Goal: Find specific page/section: Find specific page/section

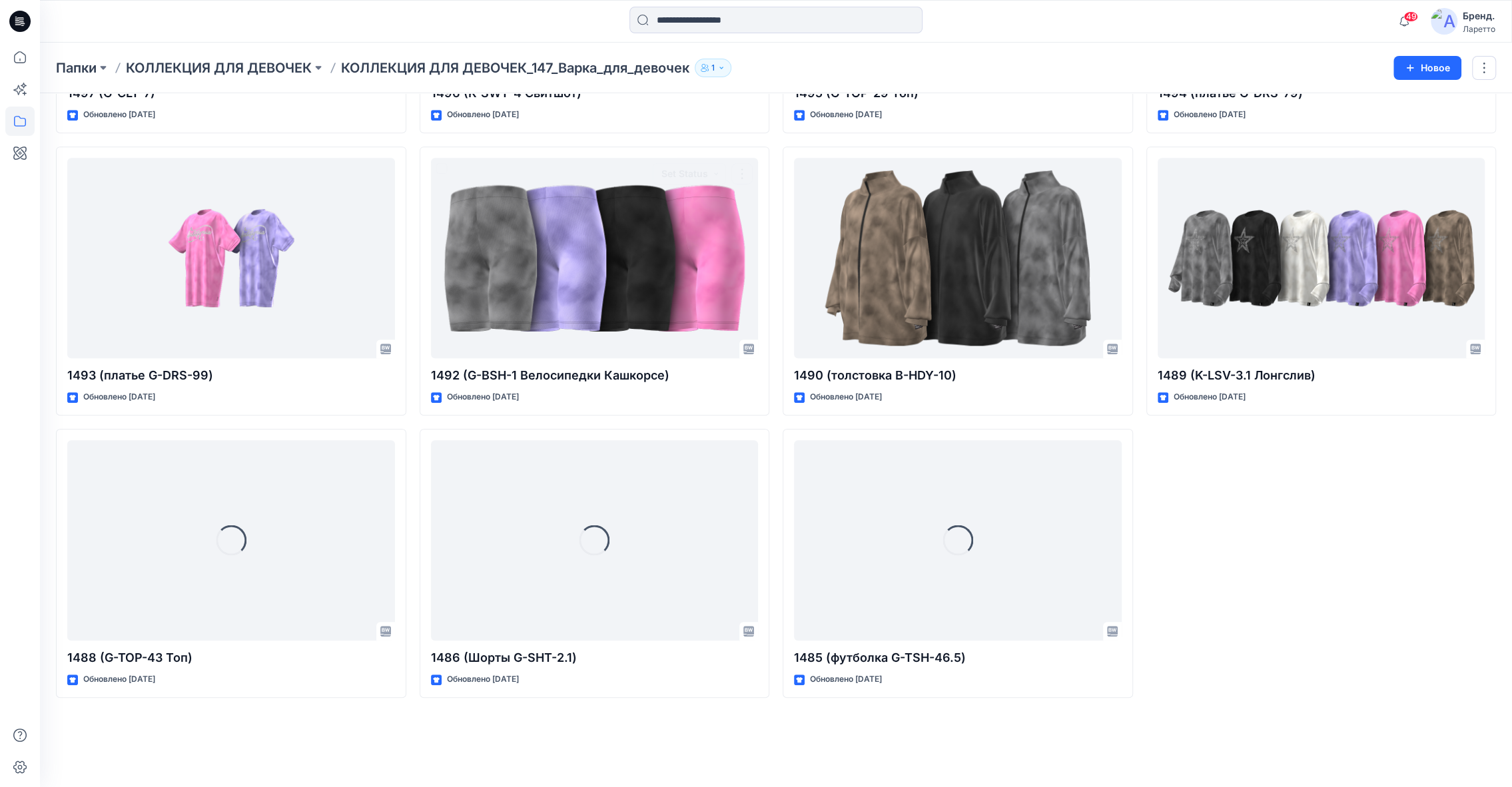
scroll to position [569, 0]
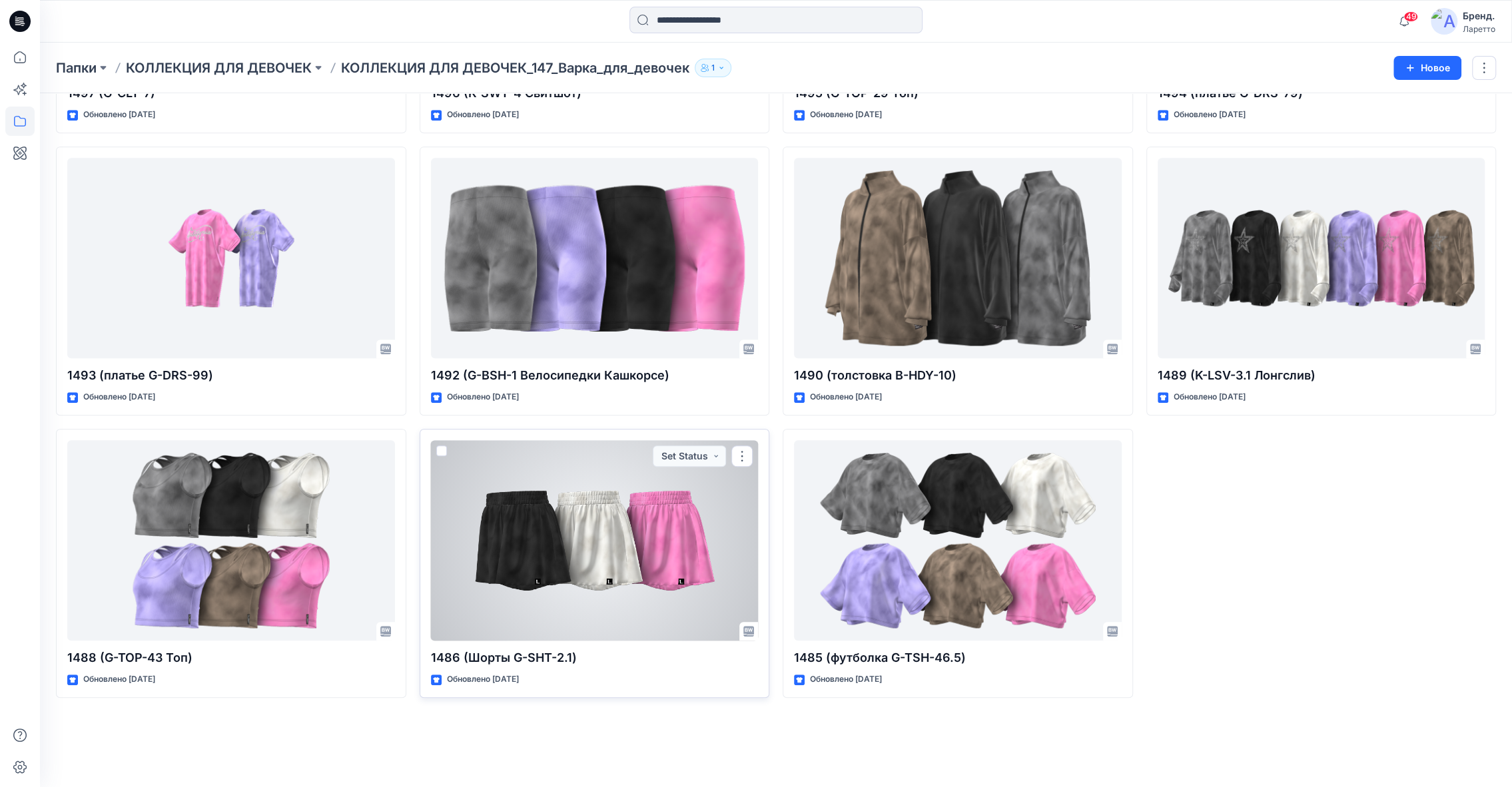
click at [603, 530] on div at bounding box center [594, 541] width 327 height 200
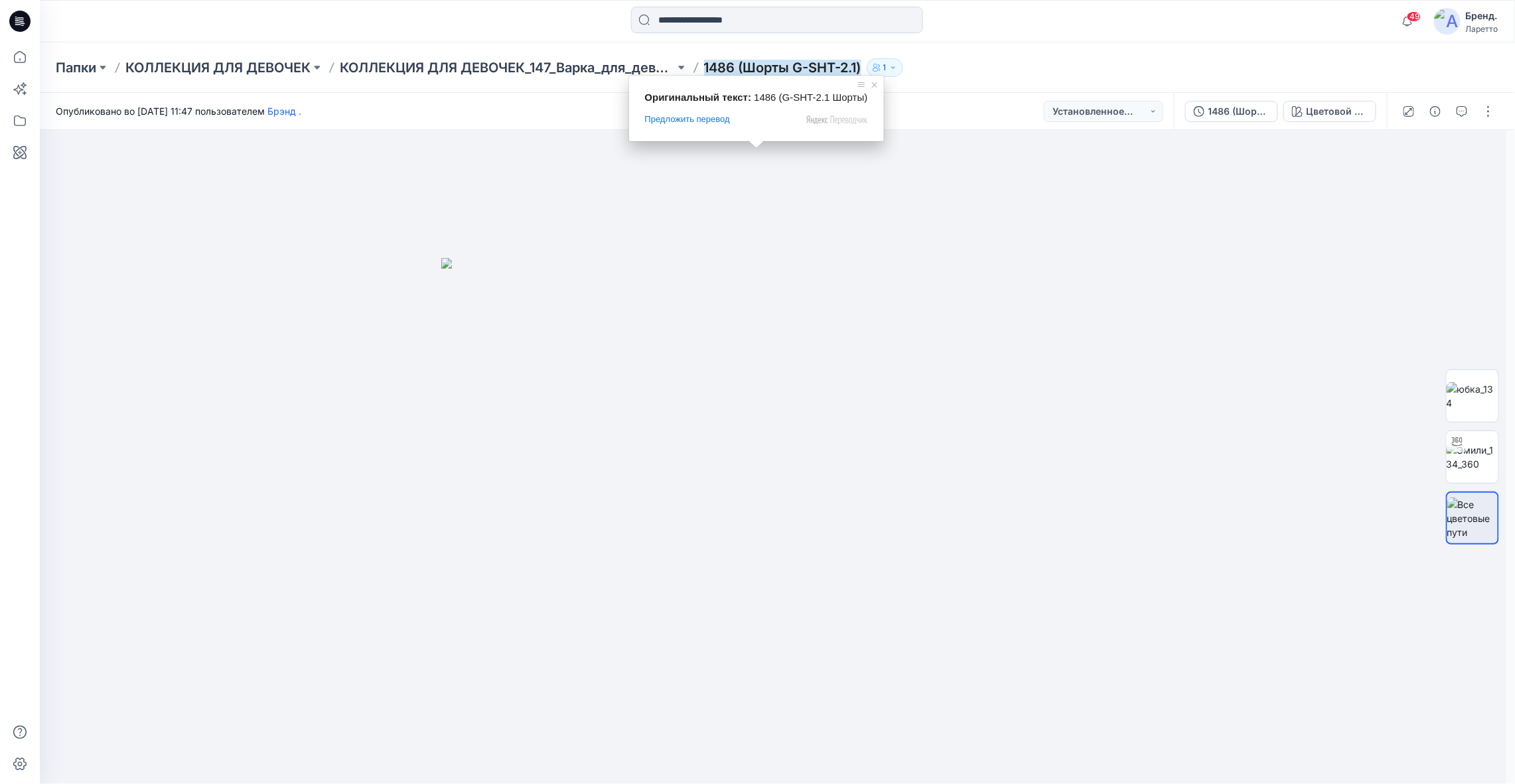
click at [764, 70] on ya-tr-span "1486 (Шорты G-SHT-2.1)" at bounding box center [782, 68] width 157 height 16
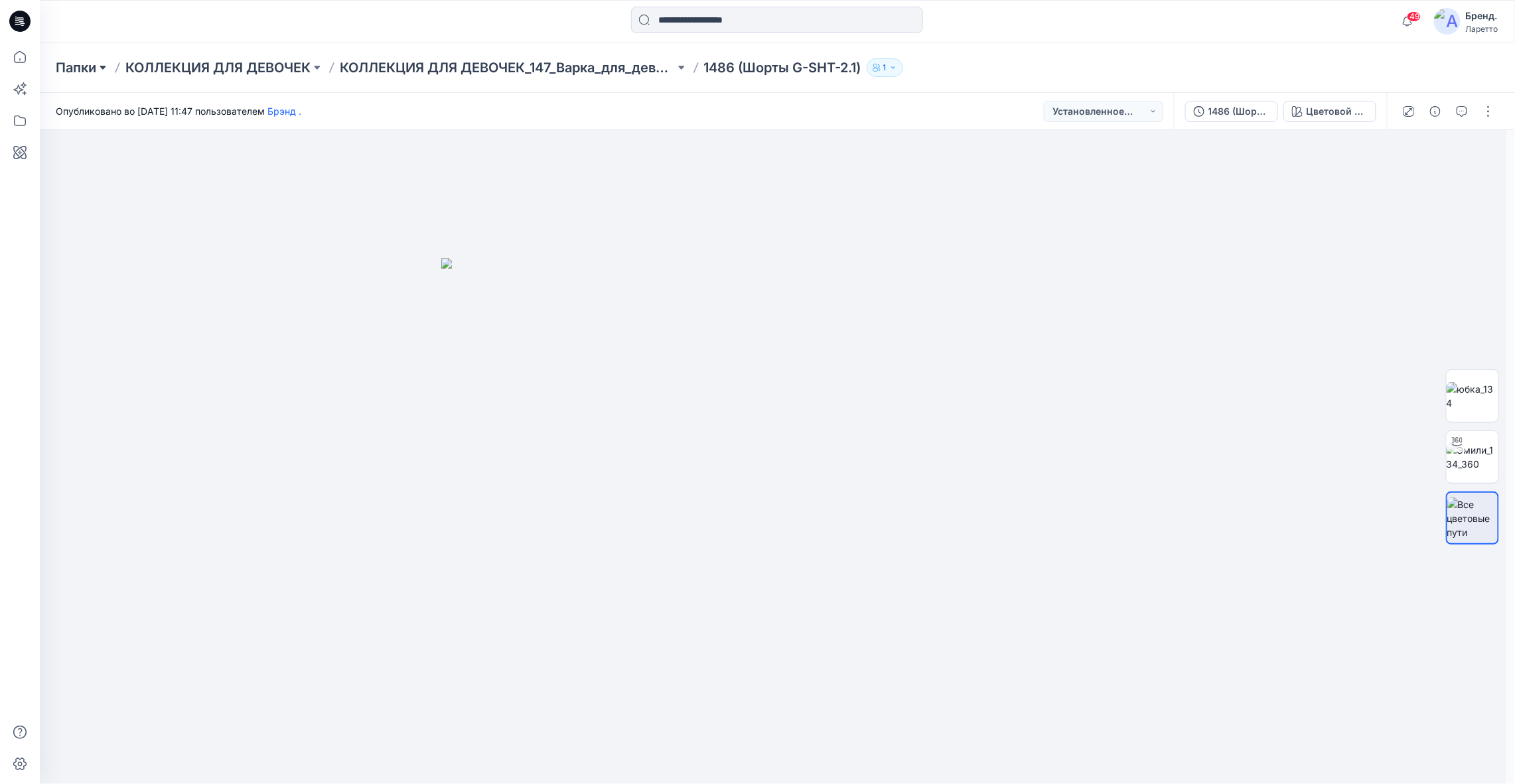
click at [100, 73] on button at bounding box center [102, 68] width 13 height 19
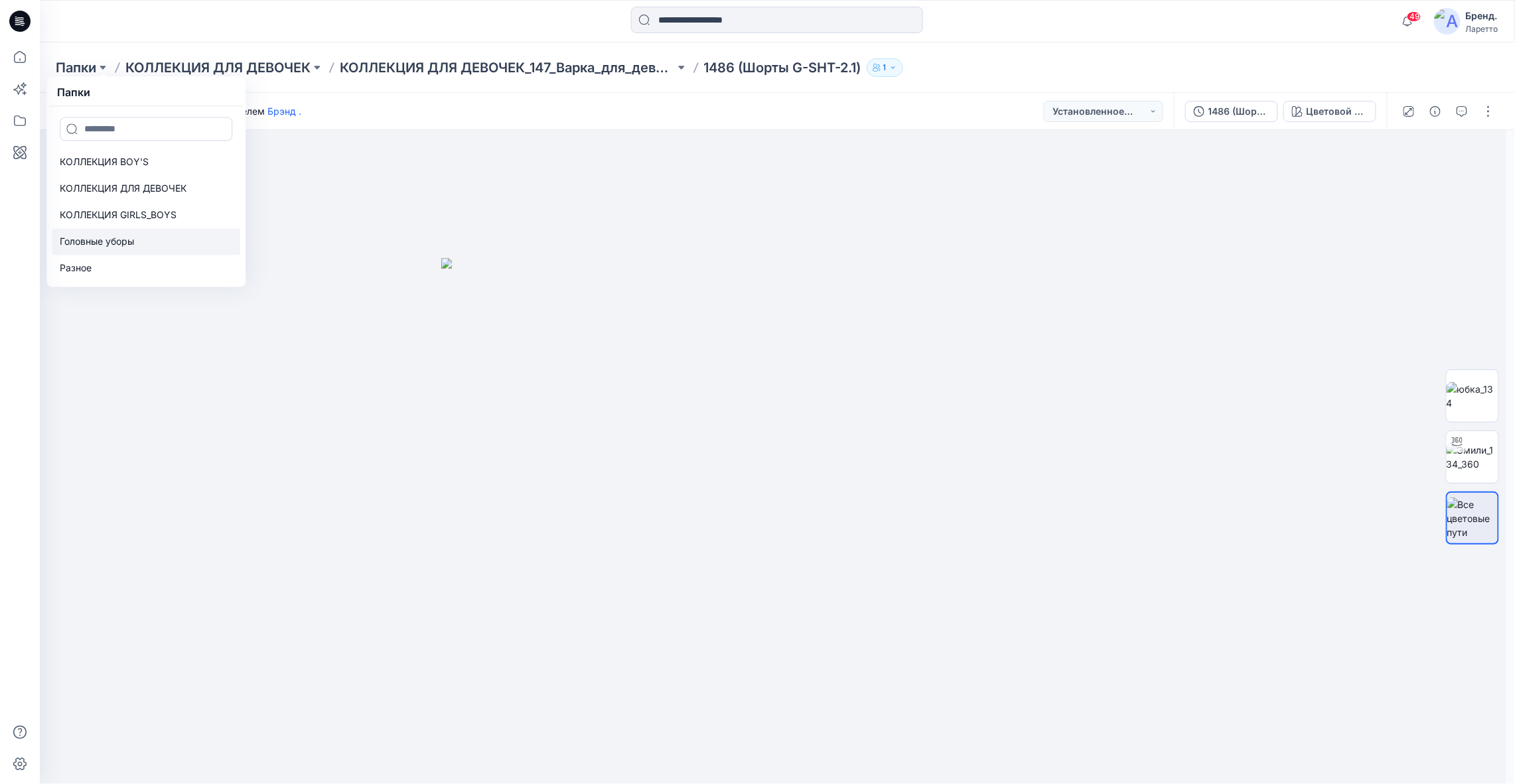
click at [132, 249] on p "Головные уборы" at bounding box center [97, 242] width 74 height 16
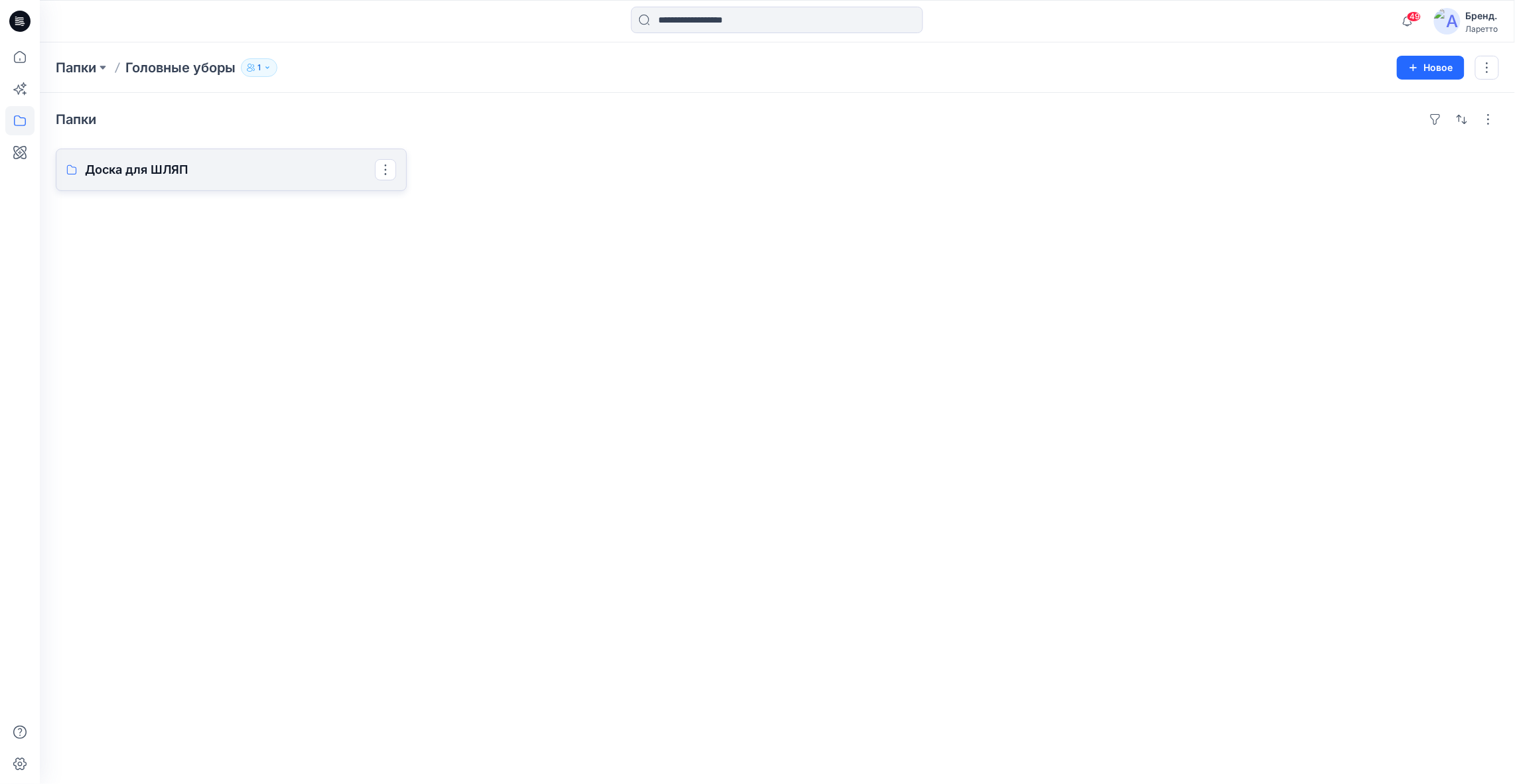
click at [132, 168] on p "Доска для ШЛЯП" at bounding box center [230, 169] width 290 height 19
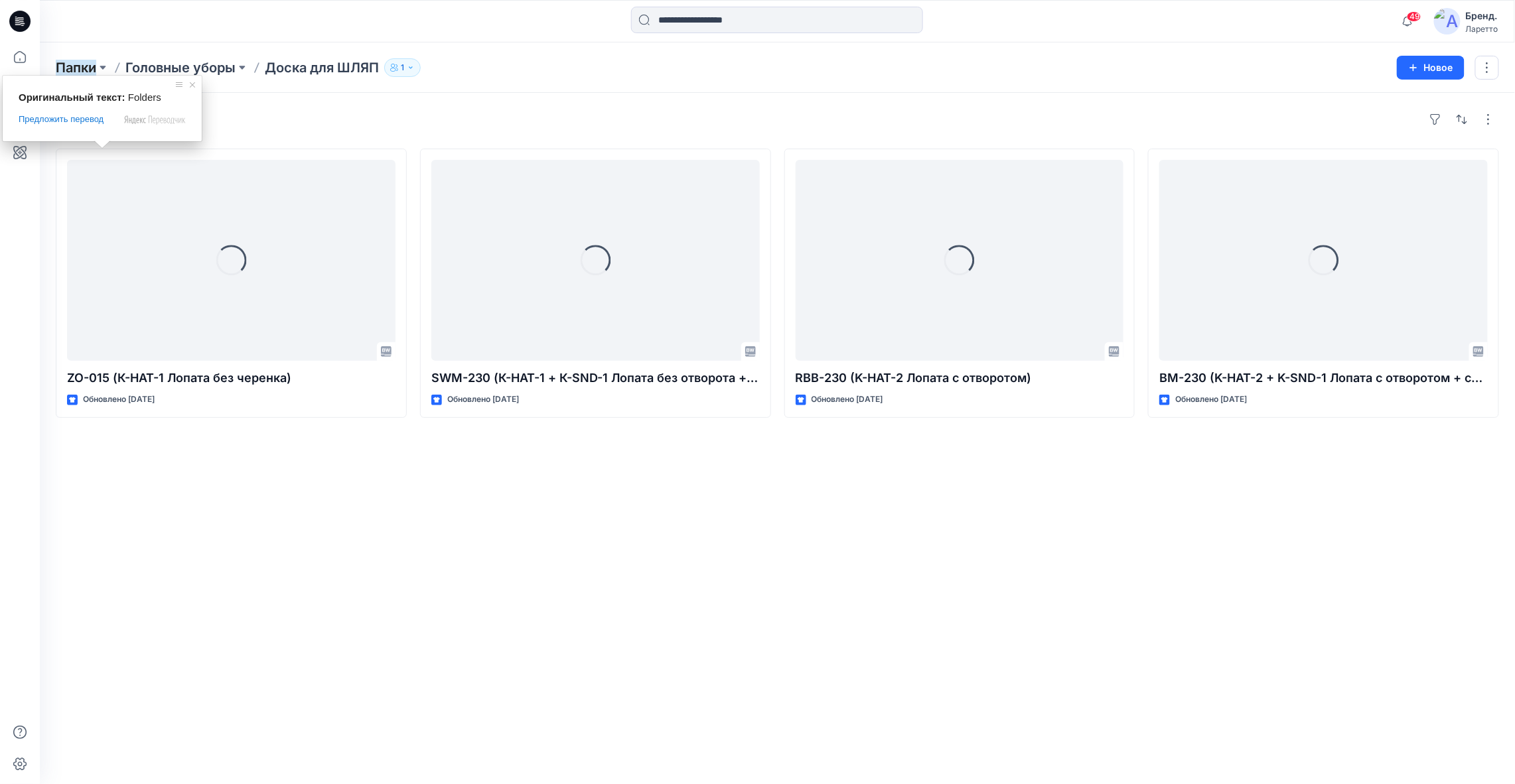
click at [93, 61] on ya-tr-span "Папки" at bounding box center [76, 68] width 40 height 16
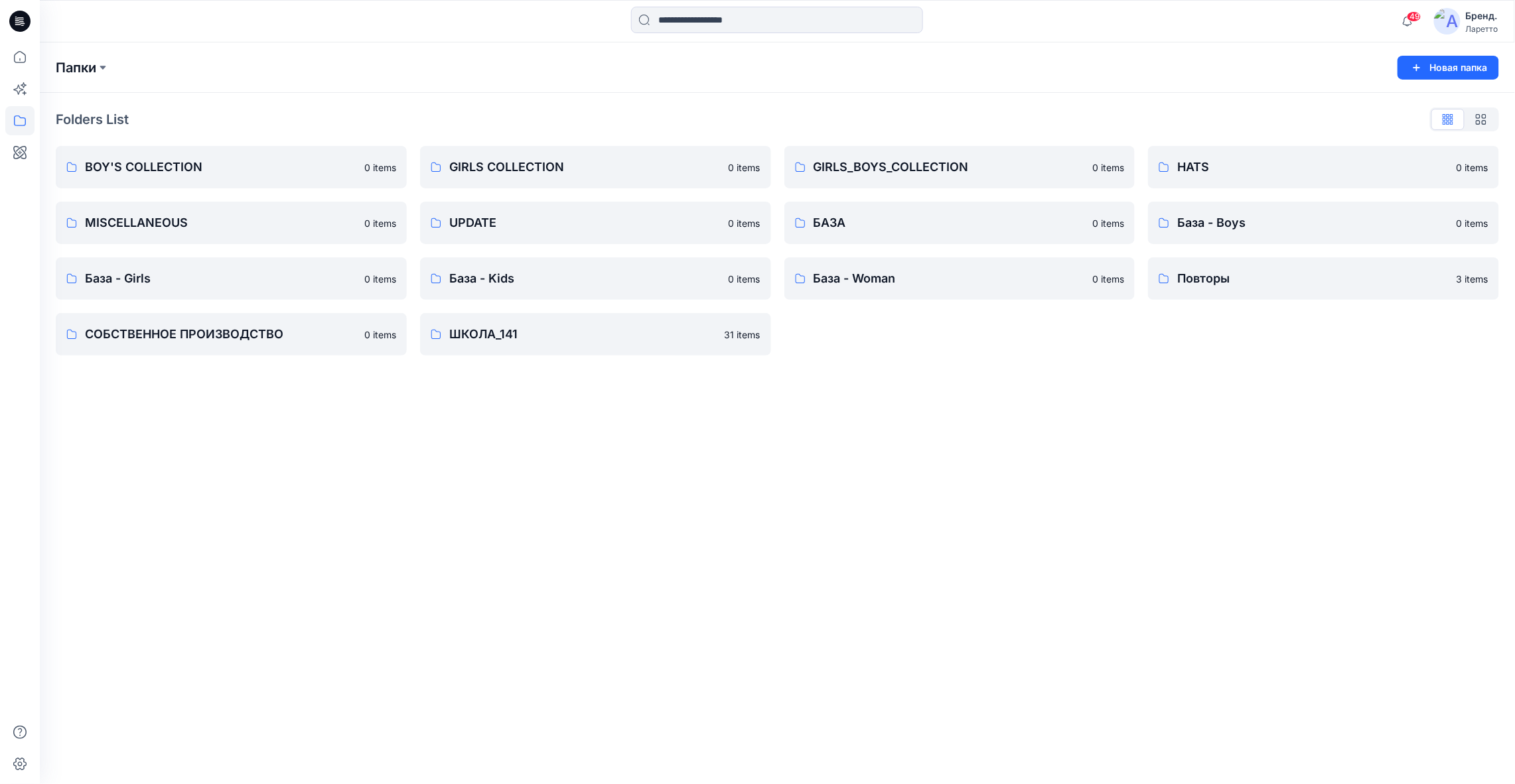
click at [89, 68] on ya-tr-span "Папки" at bounding box center [76, 68] width 40 height 16
click at [570, 338] on p "ШКОЛА_141" at bounding box center [594, 334] width 290 height 19
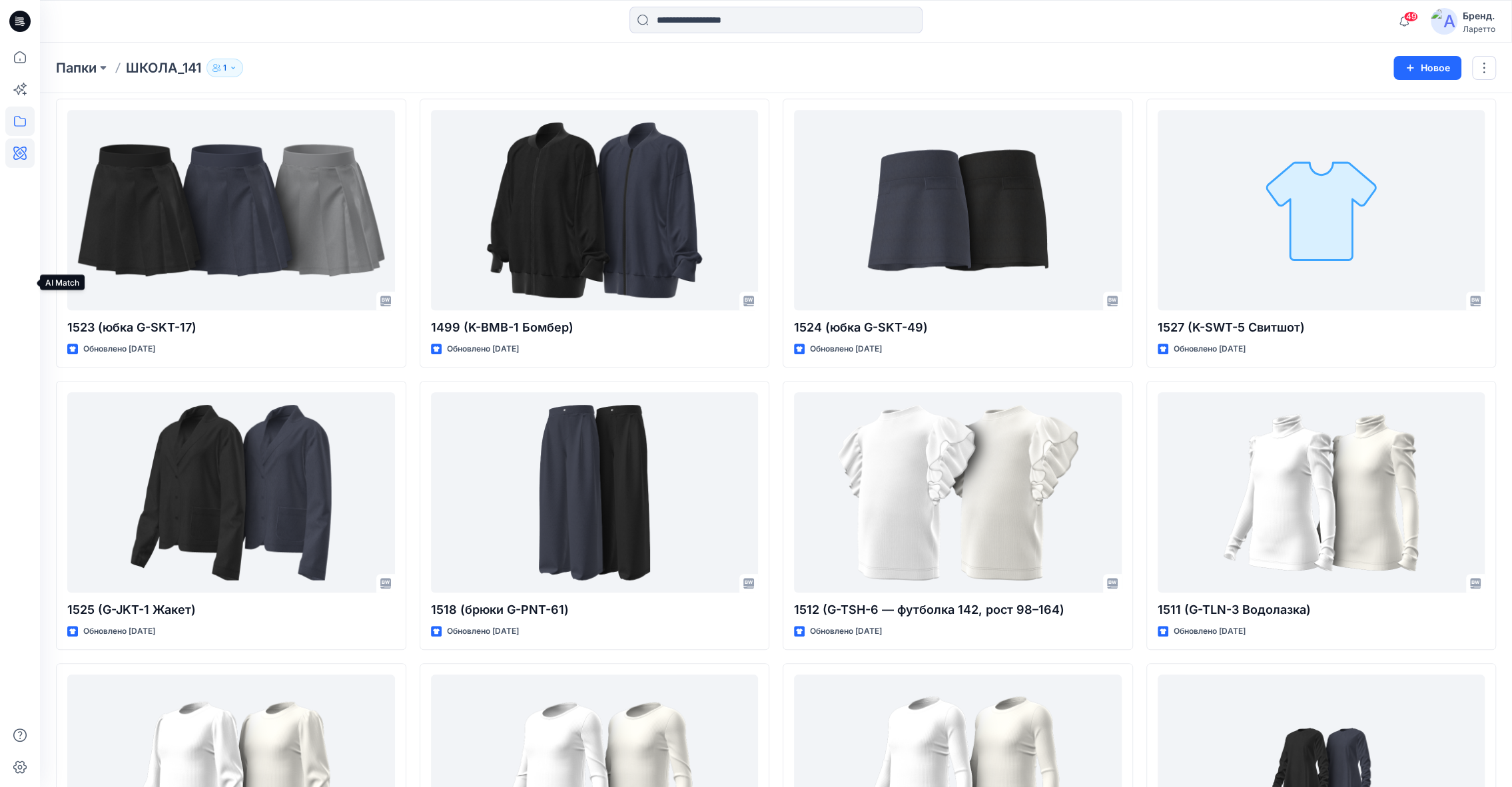
scroll to position [1109, 0]
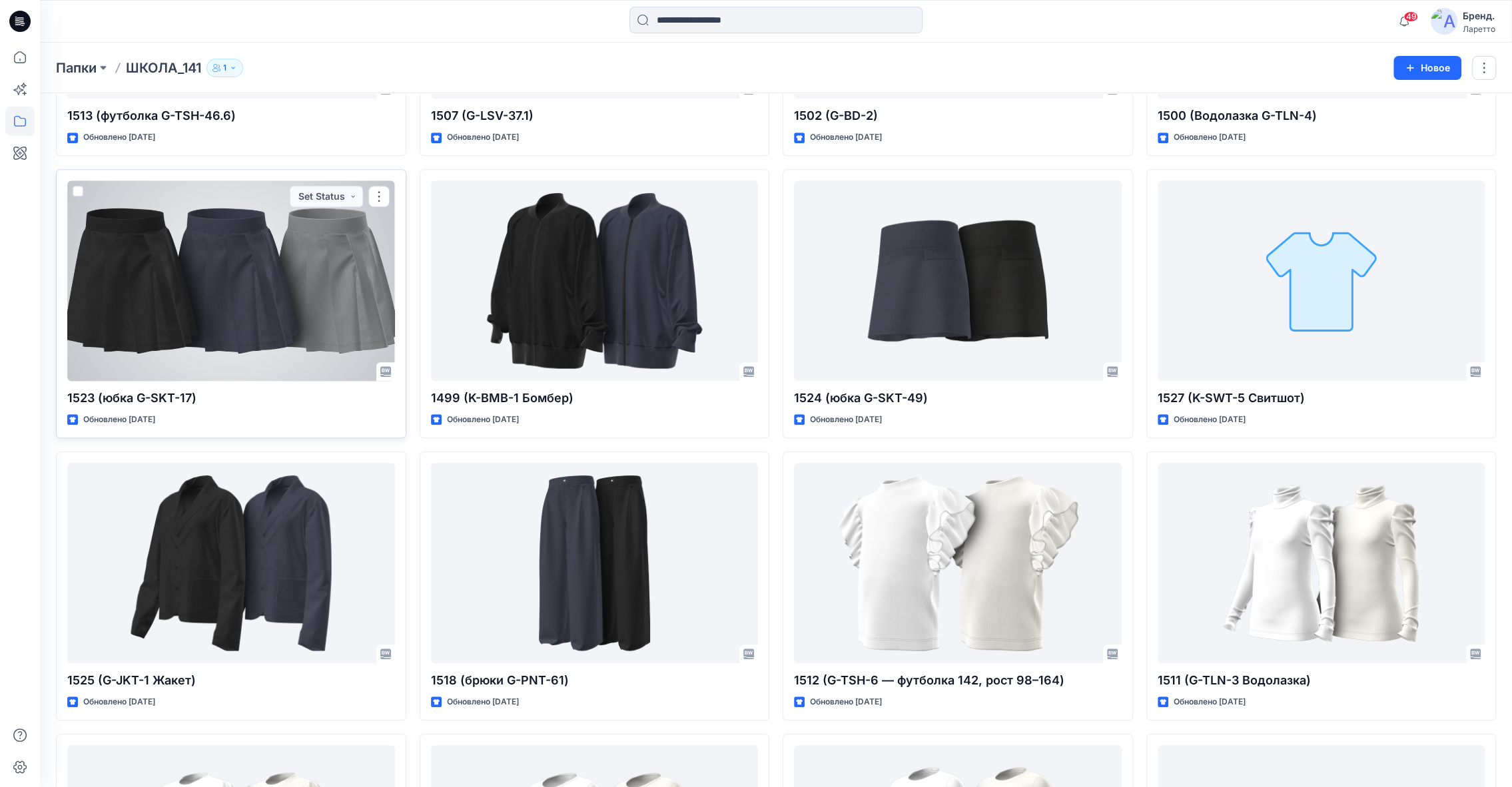
click at [271, 284] on div at bounding box center [230, 280] width 327 height 200
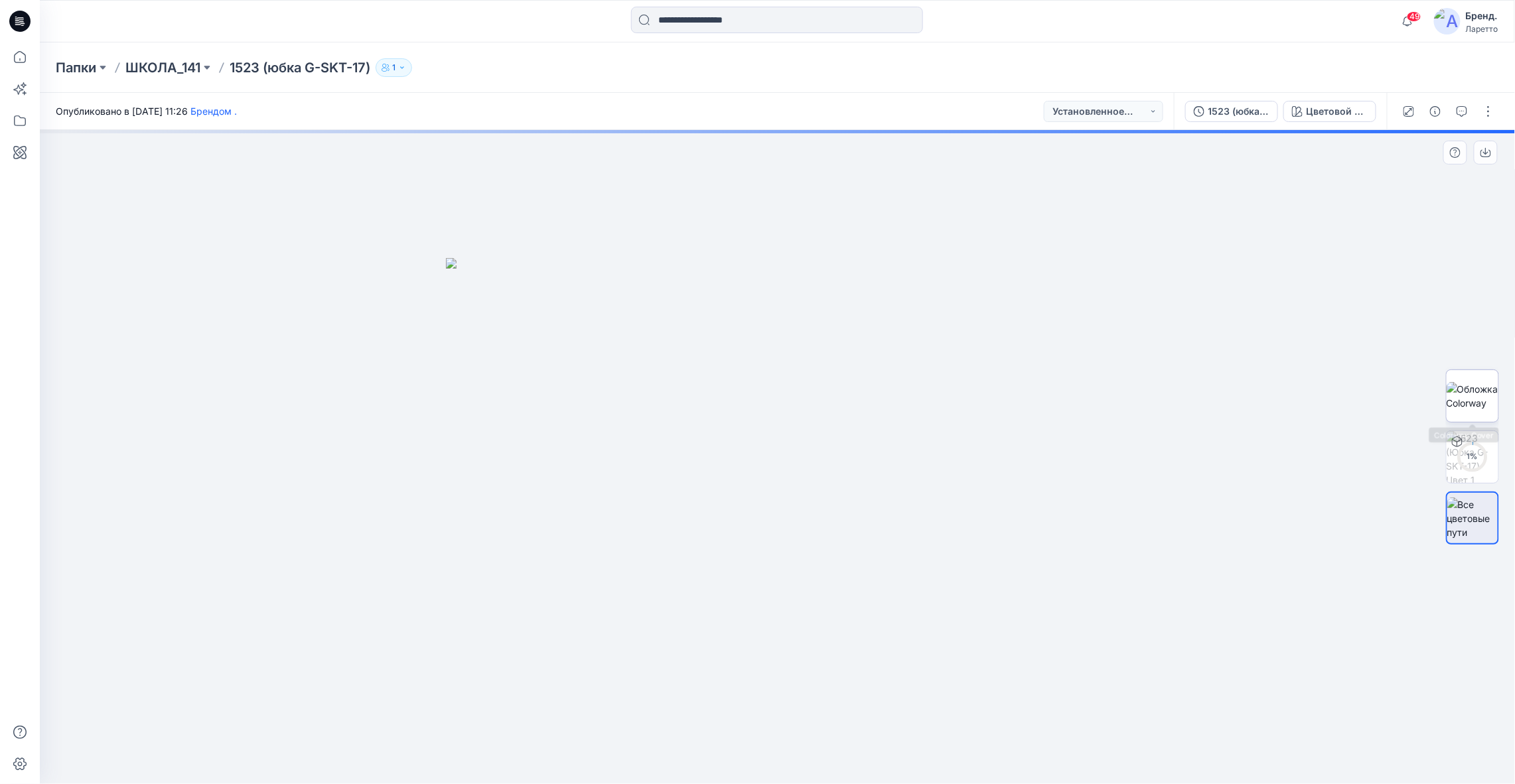
click at [1463, 394] on img at bounding box center [1473, 396] width 52 height 28
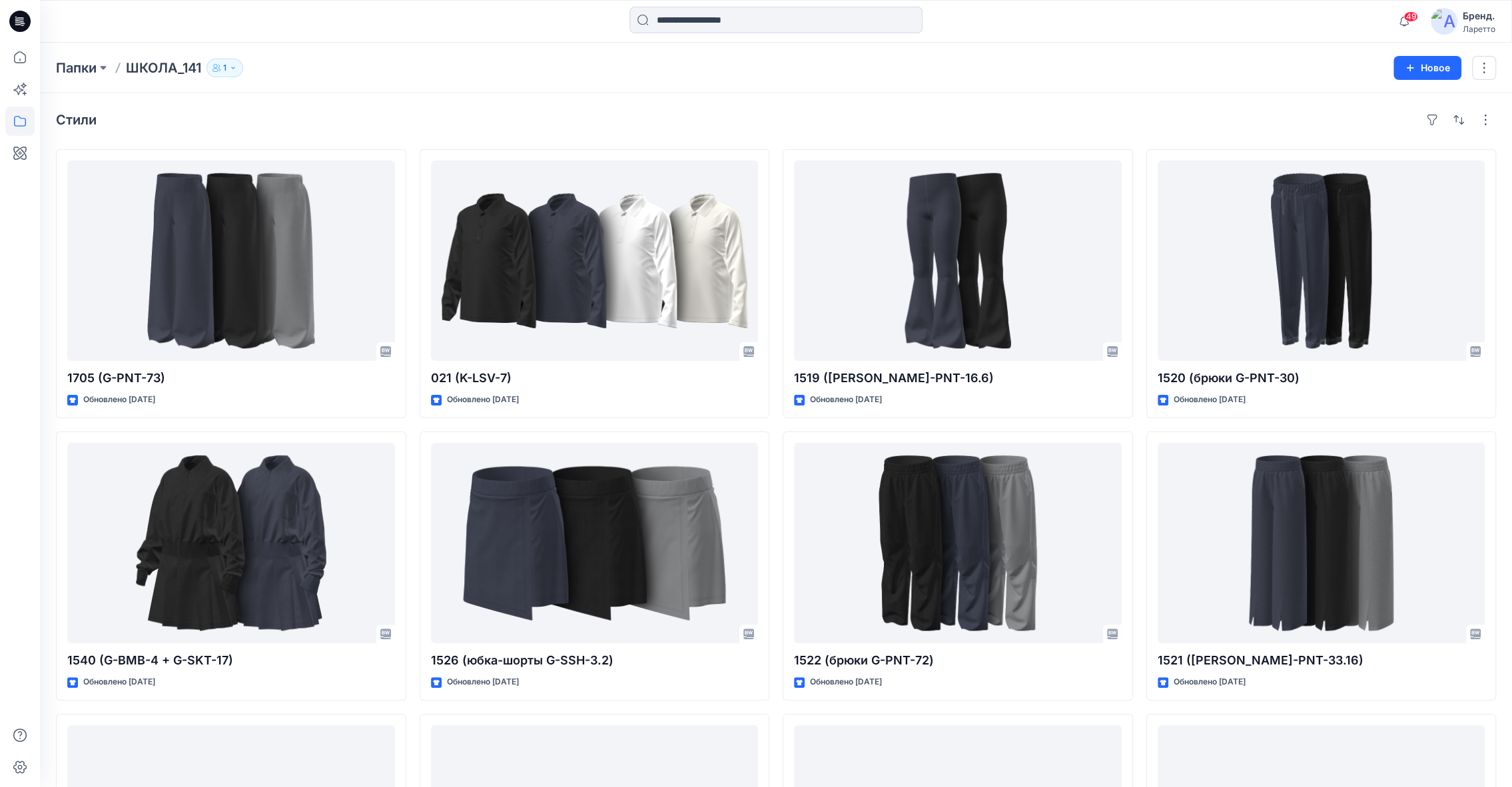
click at [24, 23] on icon at bounding box center [20, 21] width 21 height 21
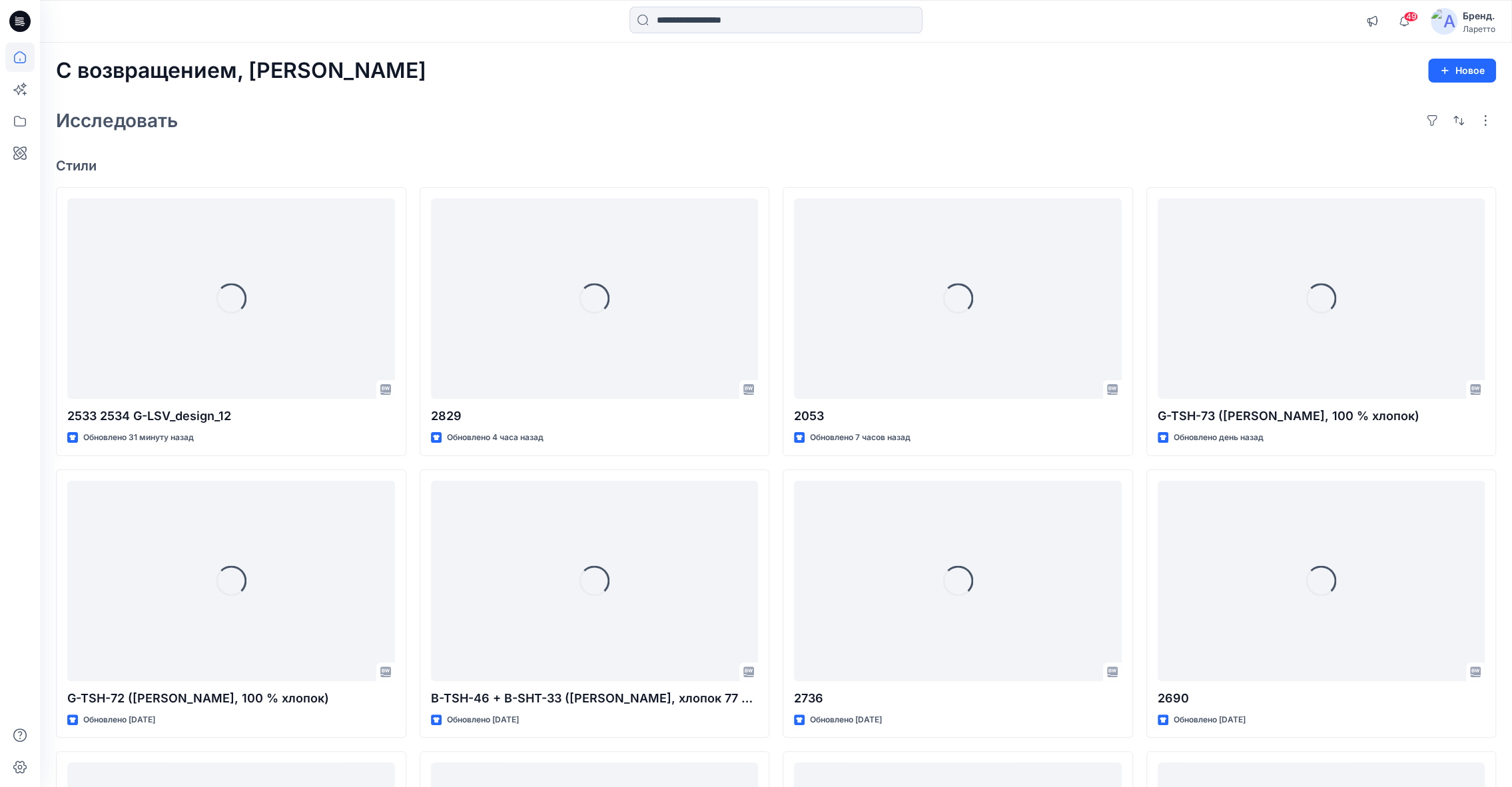
click at [1483, 13] on ya-tr-span "Бренд." at bounding box center [1479, 15] width 32 height 11
click at [1326, 213] on ya-tr-span "Выход" at bounding box center [1334, 212] width 29 height 11
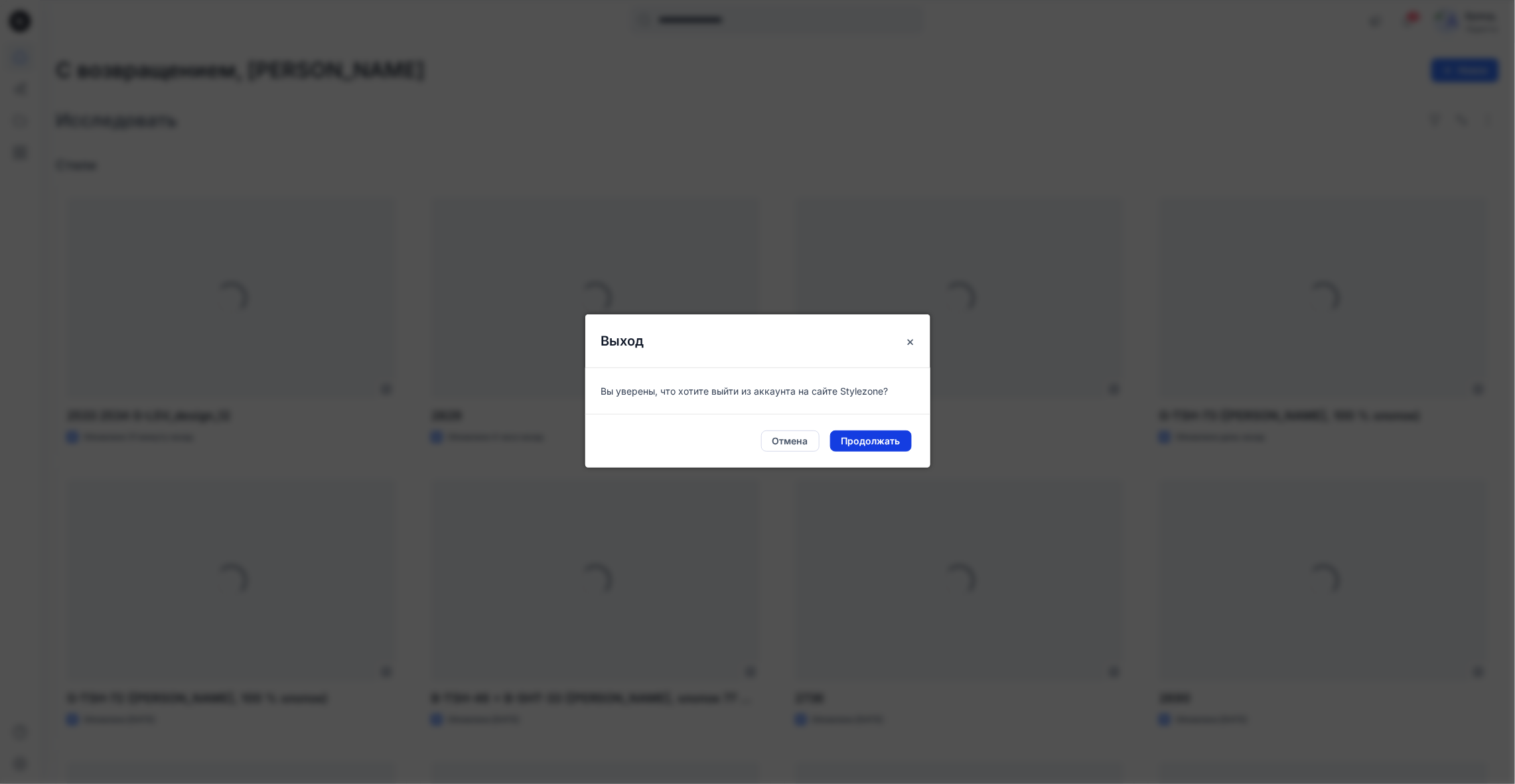
click at [878, 444] on ya-tr-span "Продолжать" at bounding box center [871, 441] width 59 height 14
